Goal: Information Seeking & Learning: Learn about a topic

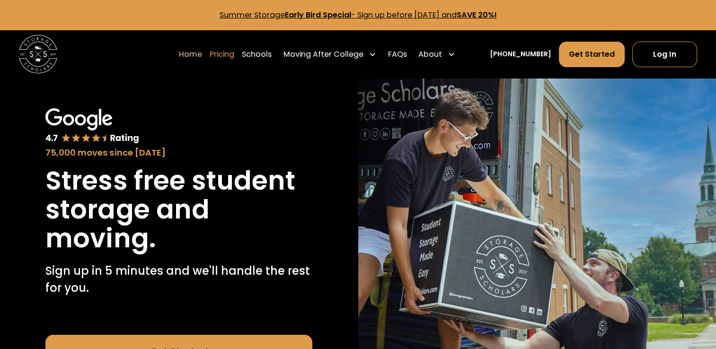
click at [234, 57] on link "Pricing" at bounding box center [222, 54] width 25 height 26
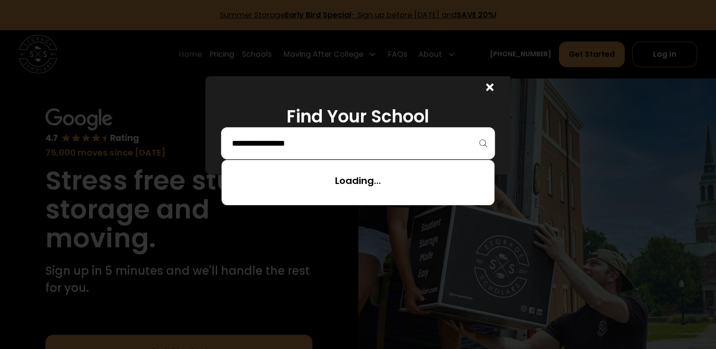
click at [311, 144] on input "search" at bounding box center [358, 143] width 255 height 16
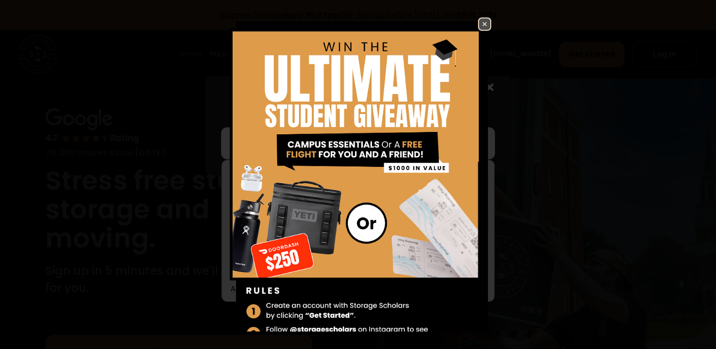
click at [479, 24] on img at bounding box center [484, 23] width 11 height 11
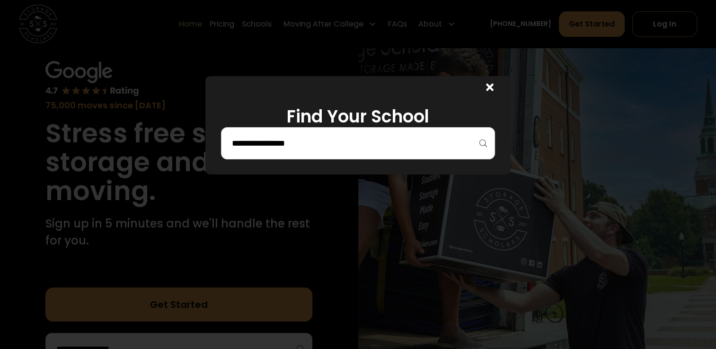
scroll to position [95, 0]
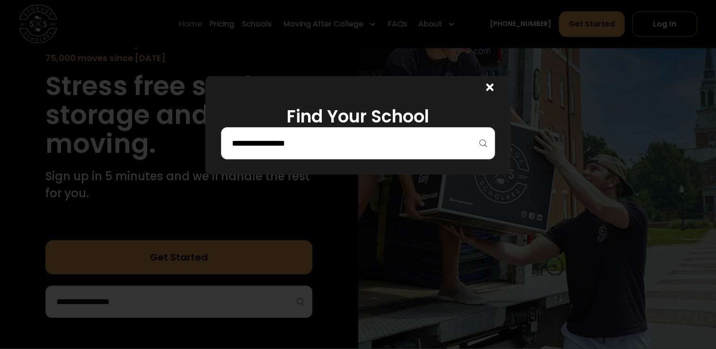
click at [491, 88] on icon at bounding box center [490, 87] width 8 height 11
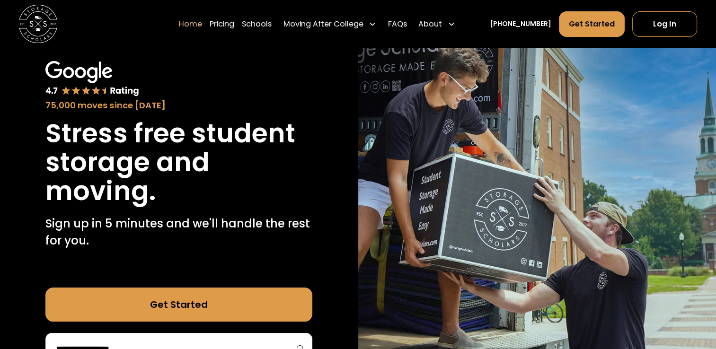
scroll to position [0, 0]
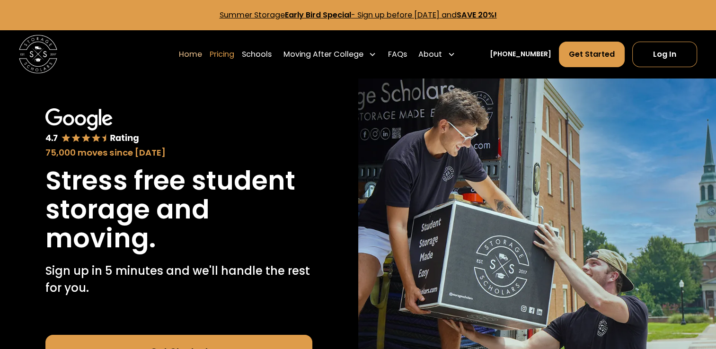
click at [234, 58] on link "Pricing" at bounding box center [222, 54] width 25 height 26
click at [234, 54] on link "Pricing" at bounding box center [222, 54] width 25 height 26
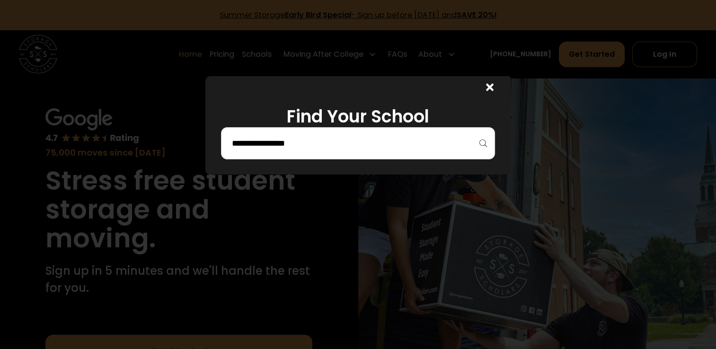
click at [490, 86] on icon at bounding box center [490, 88] width 8 height 8
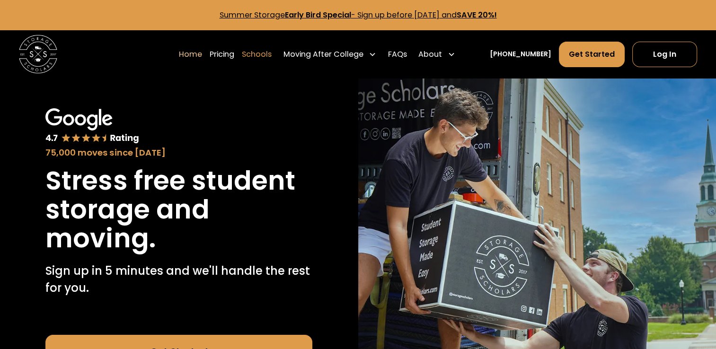
click at [269, 56] on link "Schools" at bounding box center [257, 54] width 30 height 26
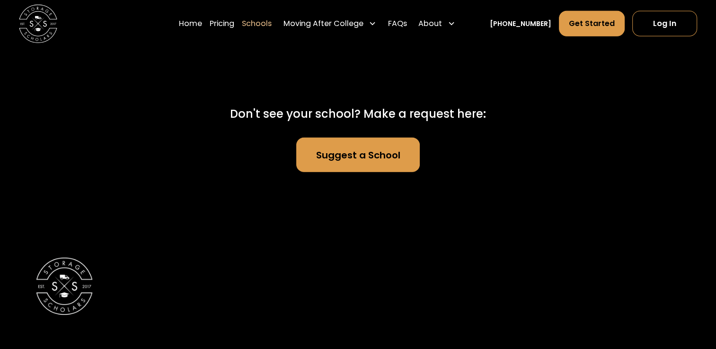
scroll to position [6246, 0]
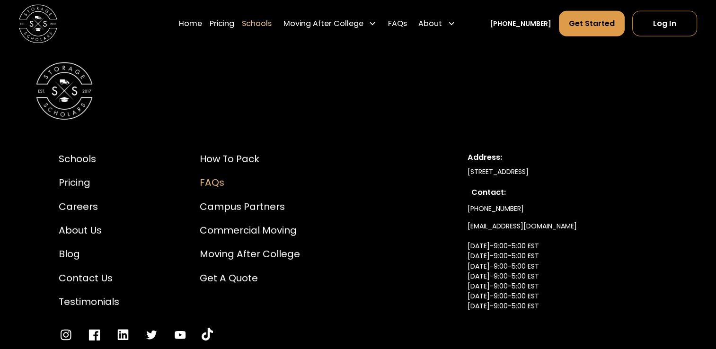
click at [212, 176] on div "FAQs" at bounding box center [250, 183] width 100 height 14
click at [223, 22] on link "Pricing" at bounding box center [222, 23] width 25 height 26
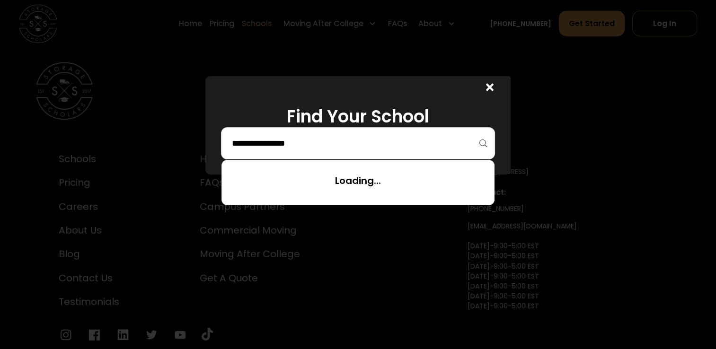
click at [248, 145] on input "search" at bounding box center [358, 143] width 255 height 16
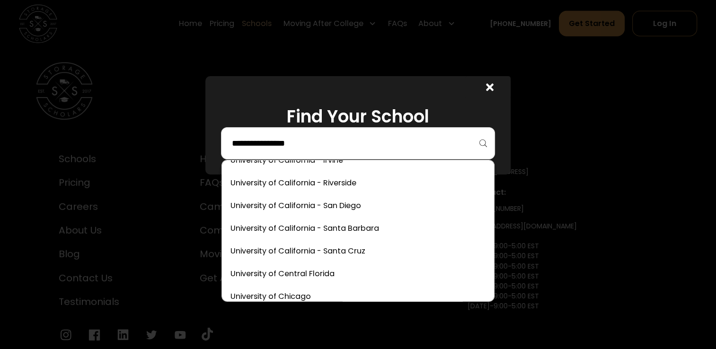
scroll to position [4390, 0]
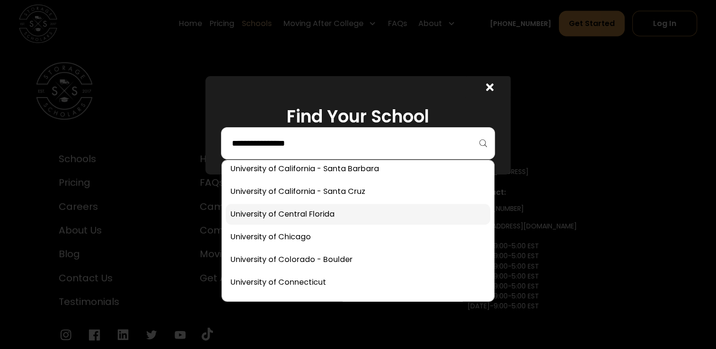
click at [322, 216] on link at bounding box center [358, 214] width 265 height 21
click at [385, 141] on input "search" at bounding box center [358, 143] width 255 height 16
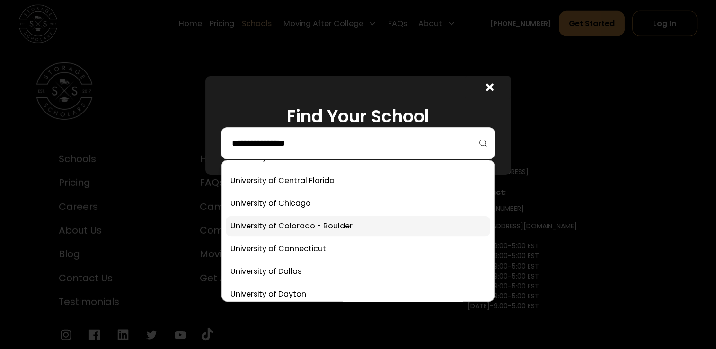
scroll to position [4532, 0]
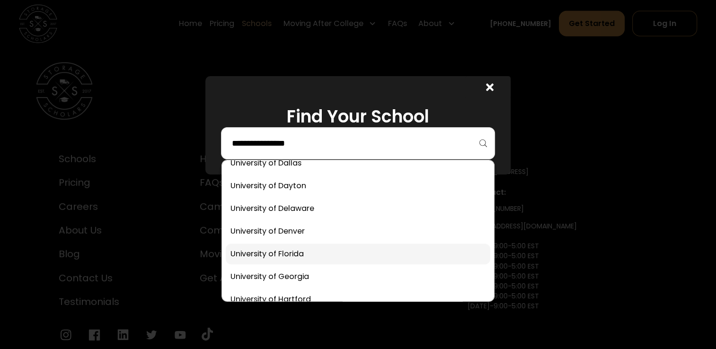
click at [293, 255] on link at bounding box center [358, 254] width 265 height 21
click at [278, 138] on input "search" at bounding box center [358, 143] width 255 height 16
click at [280, 255] on div "Find Your School" at bounding box center [358, 174] width 716 height 349
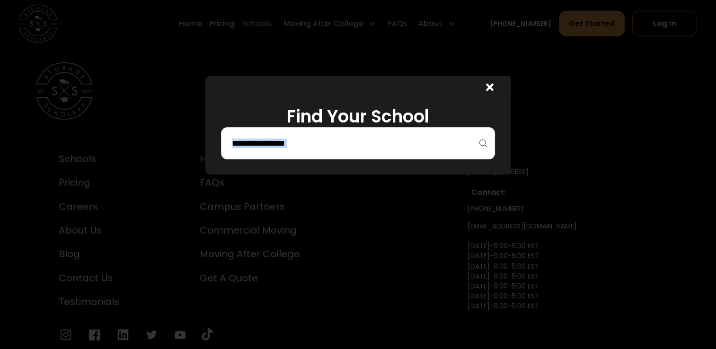
click at [280, 255] on div at bounding box center [358, 174] width 716 height 349
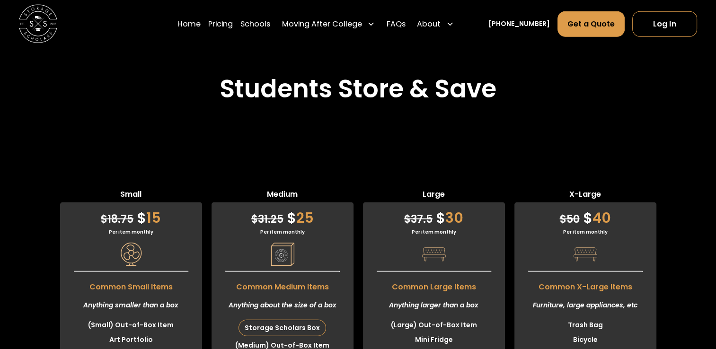
scroll to position [2254, 0]
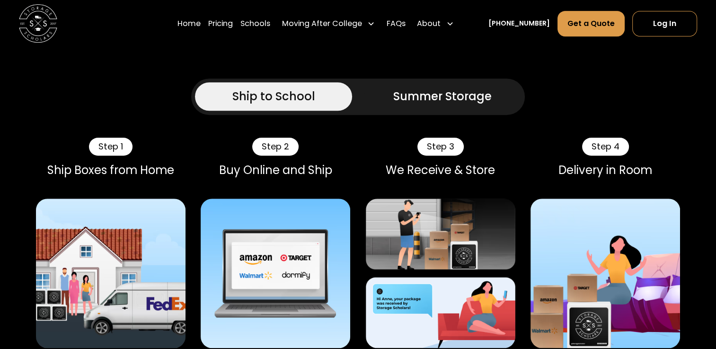
scroll to position [492, 0]
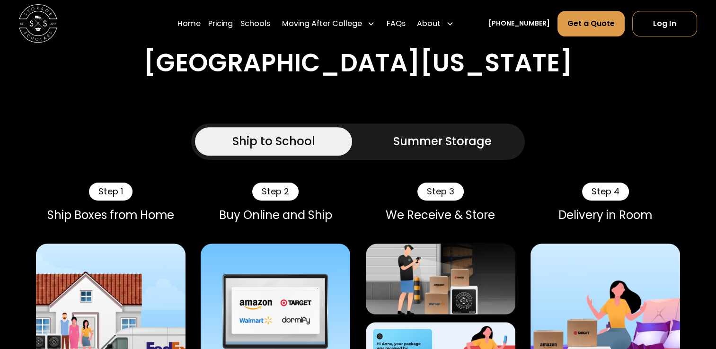
click at [448, 141] on div "Summer Storage" at bounding box center [442, 141] width 98 height 17
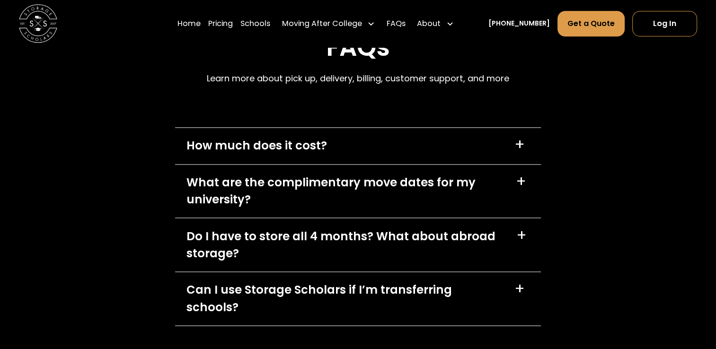
scroll to position [4751, 0]
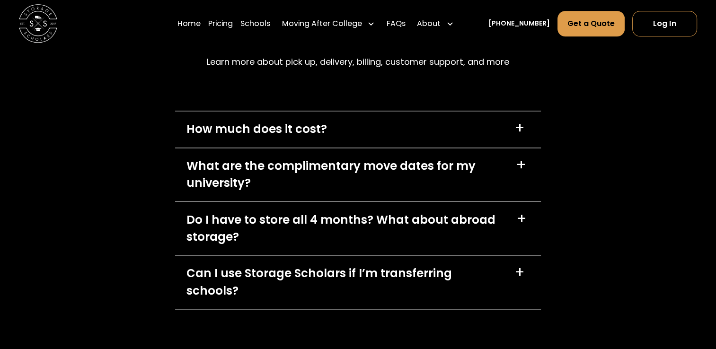
click at [256, 166] on div "What are the complimentary move dates for my university?" at bounding box center [345, 175] width 318 height 34
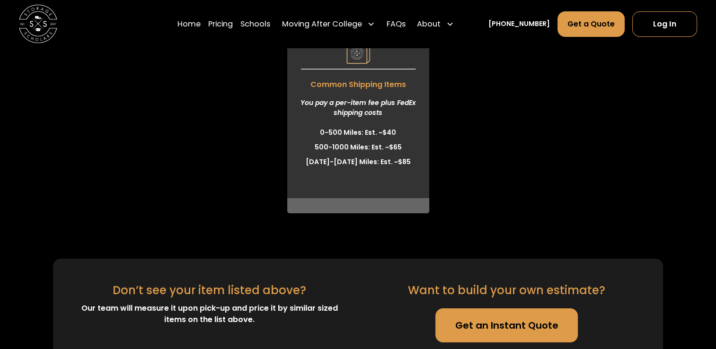
scroll to position [3331, 0]
